Goal: Task Accomplishment & Management: Use online tool/utility

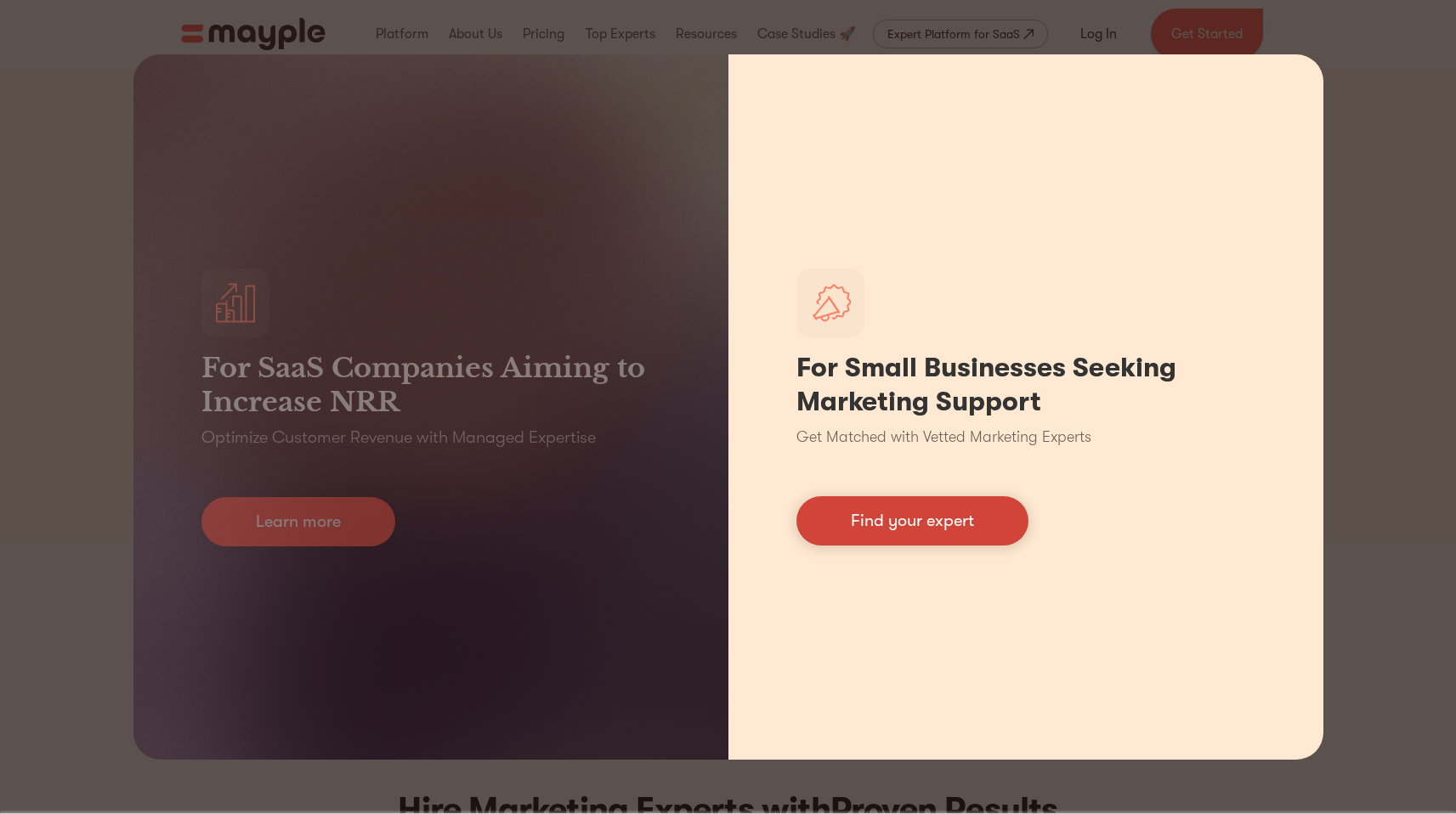
click at [1011, 524] on link "Find your expert" at bounding box center [912, 521] width 232 height 50
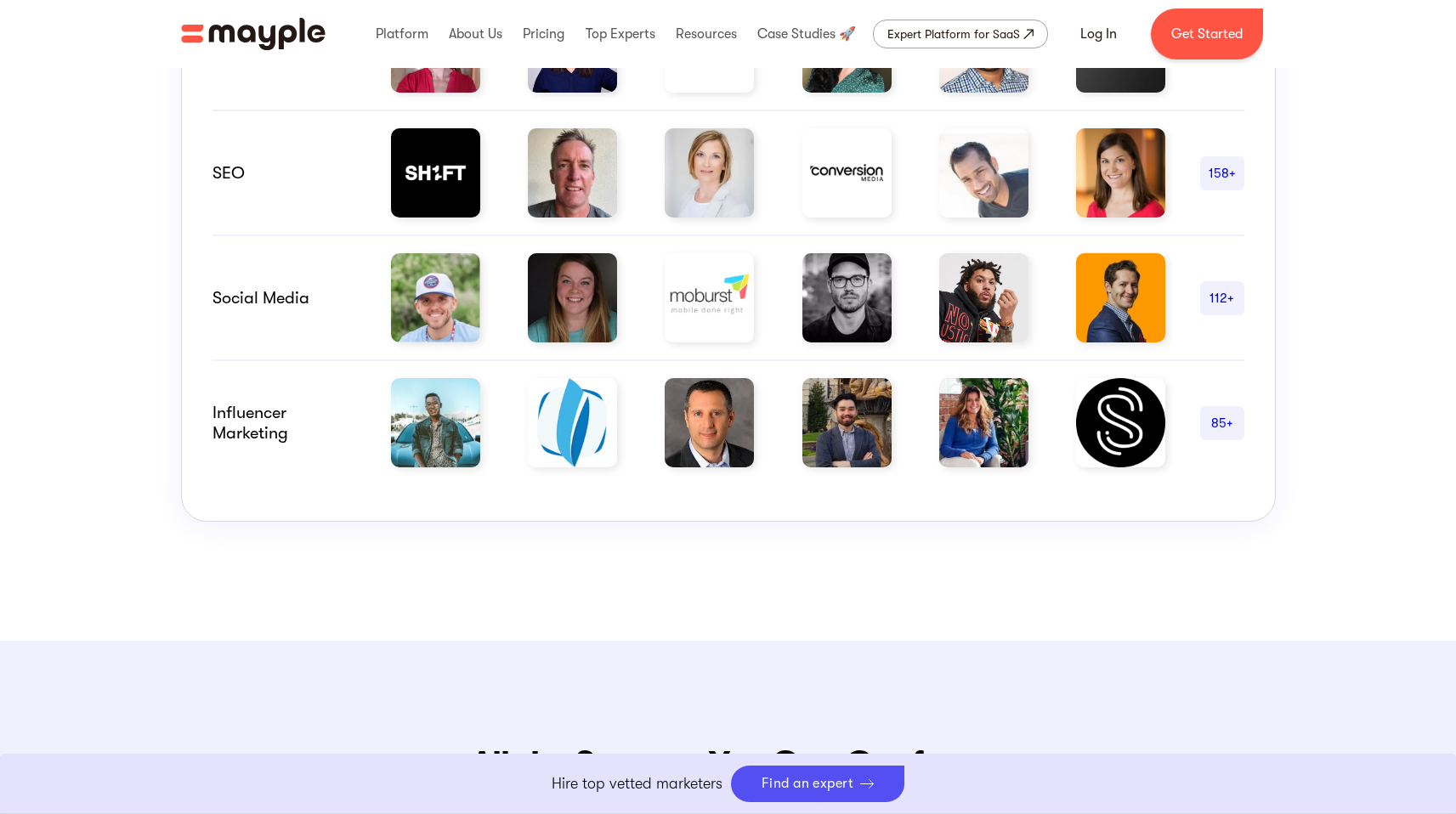
scroll to position [1370, 0]
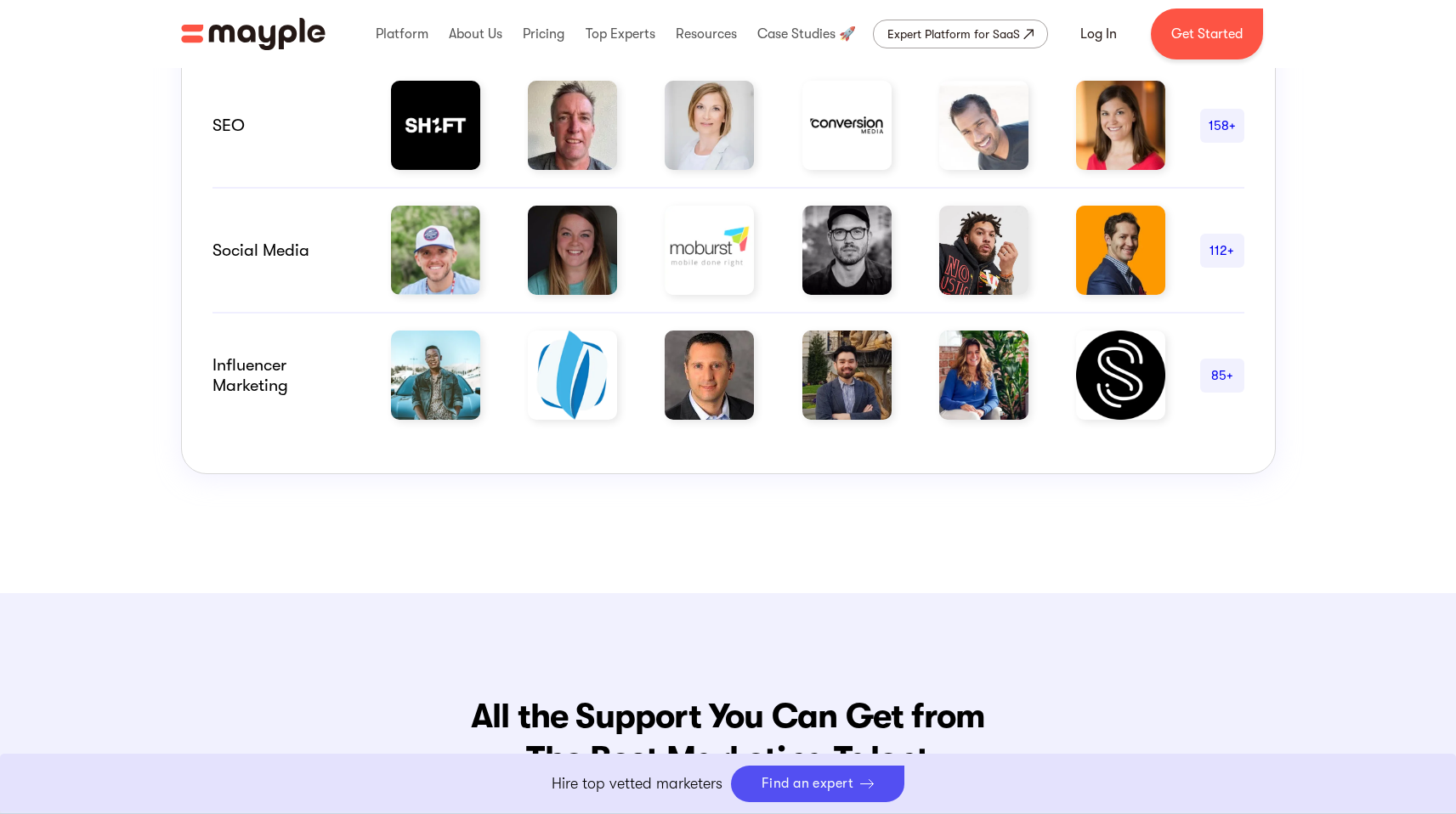
click at [260, 394] on div "Influencer marketing" at bounding box center [285, 375] width 145 height 41
click at [261, 378] on div "Influencer marketing" at bounding box center [285, 375] width 145 height 41
drag, startPoint x: 261, startPoint y: 378, endPoint x: 284, endPoint y: 379, distance: 23.0
click at [261, 378] on div "Influencer marketing" at bounding box center [285, 375] width 145 height 41
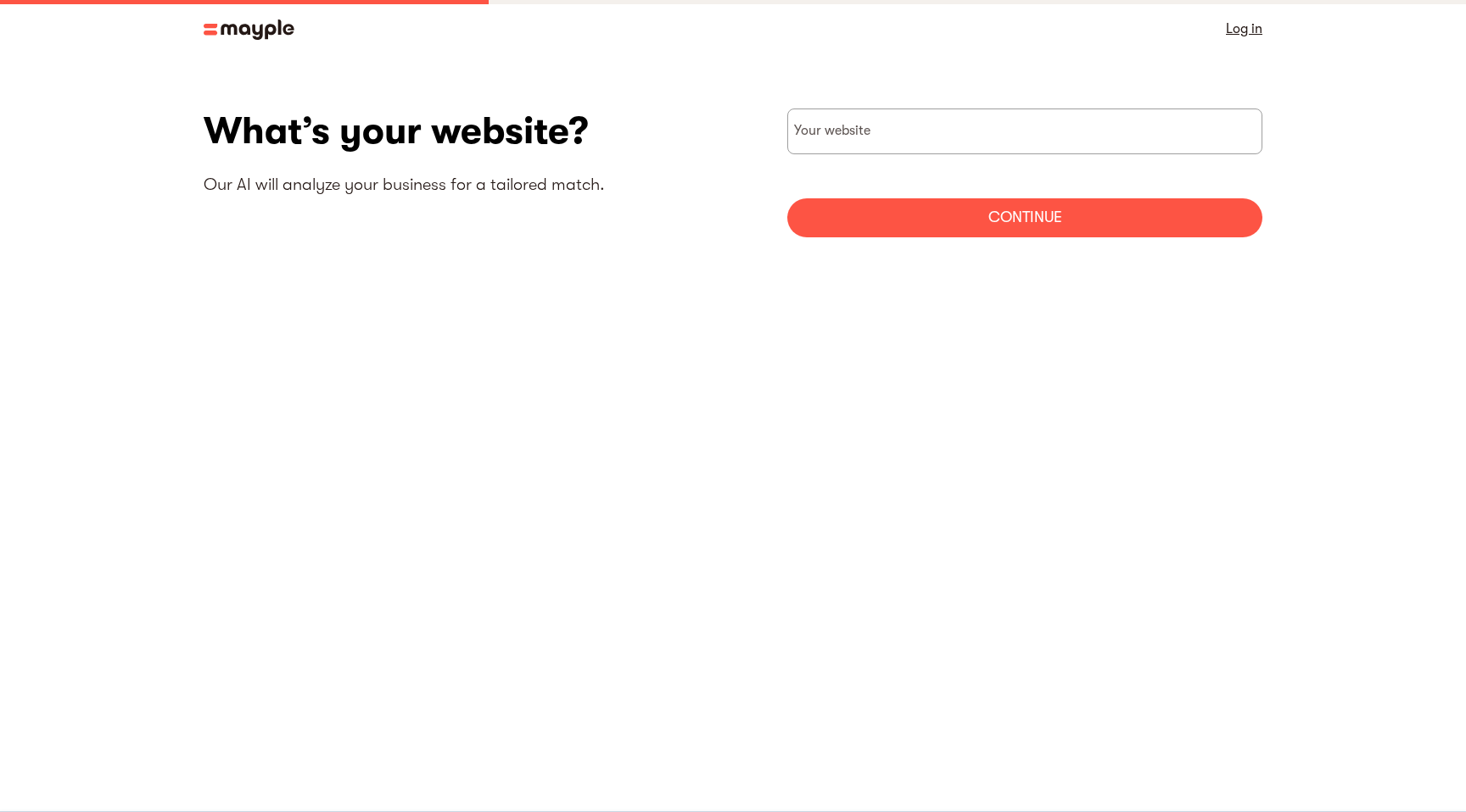
click at [947, 404] on body "By continuing to use this site you agree to our Cookie Policy Got it Log in Wha…" at bounding box center [733, 406] width 1466 height 812
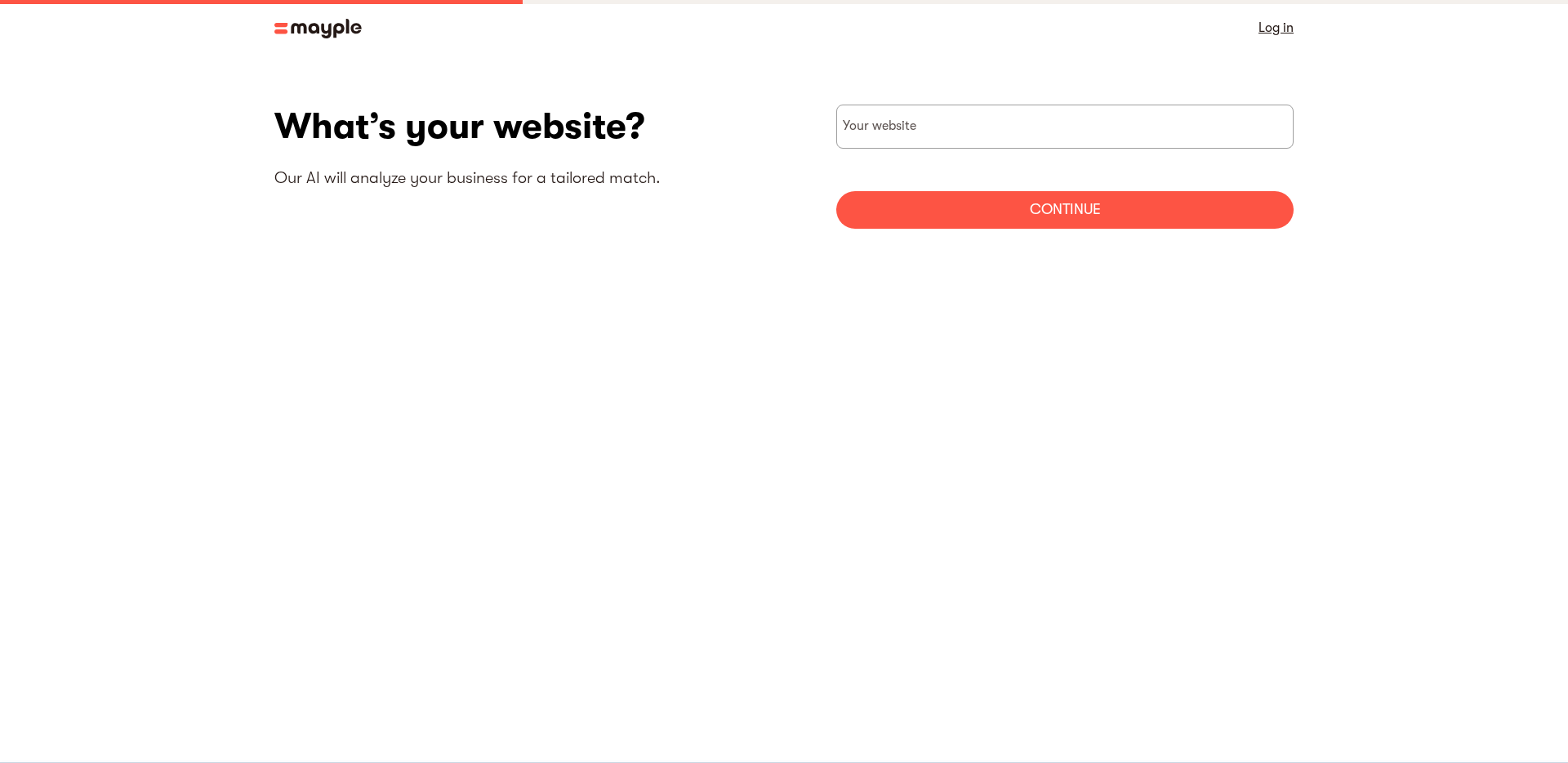
drag, startPoint x: 634, startPoint y: 210, endPoint x: 620, endPoint y: 205, distance: 14.9
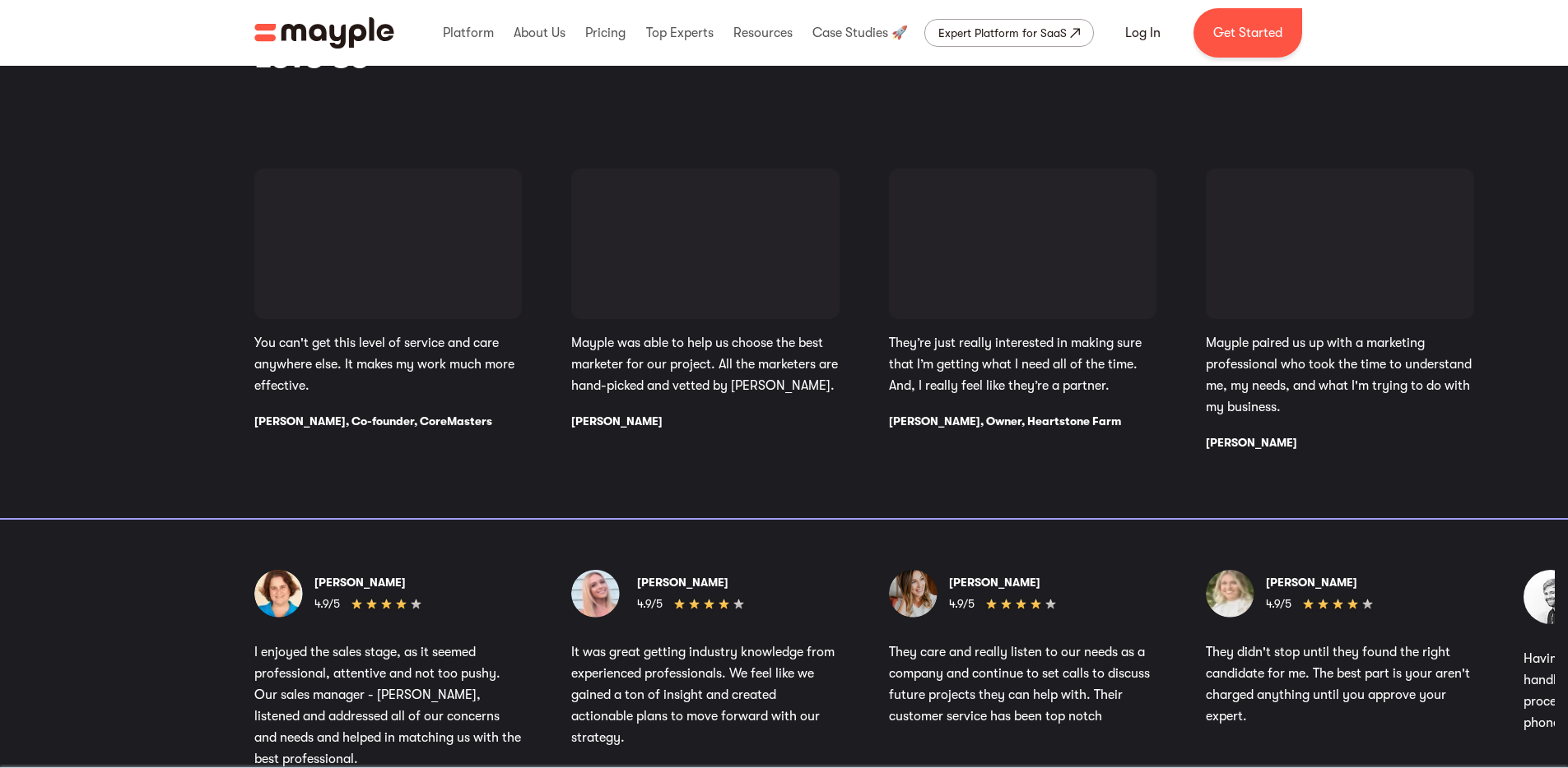
scroll to position [2652, 0]
